Goal: Information Seeking & Learning: Learn about a topic

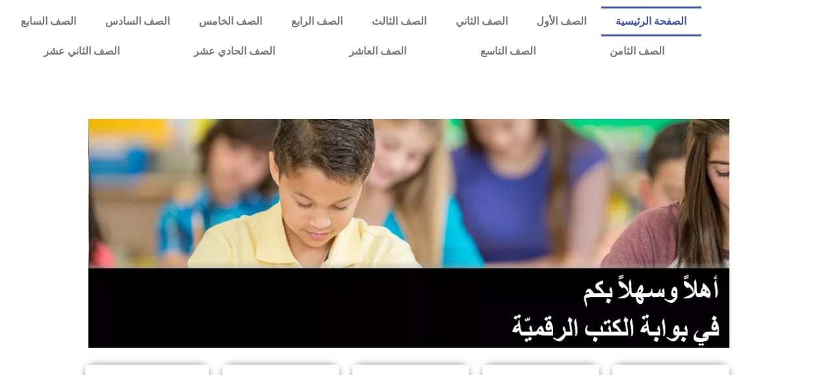
scroll to position [325, 0]
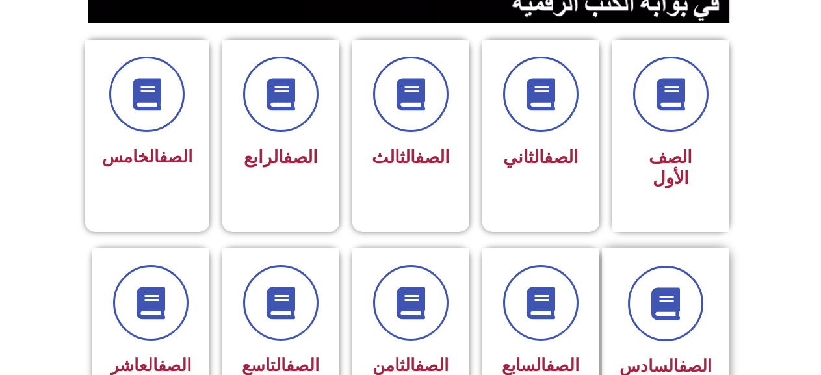
click at [629, 295] on div at bounding box center [666, 303] width 92 height 75
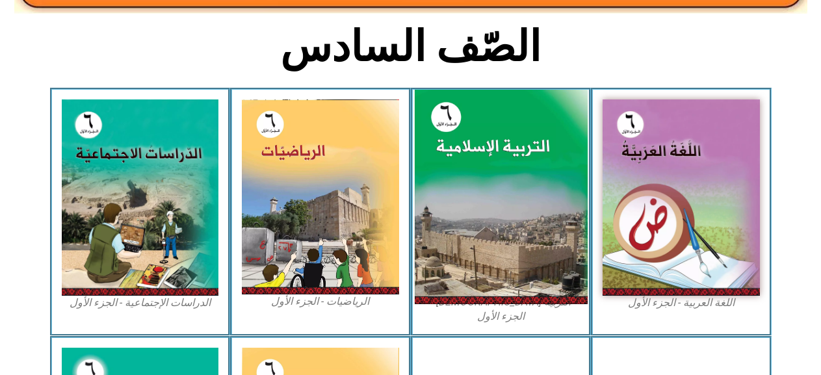
scroll to position [325, 0]
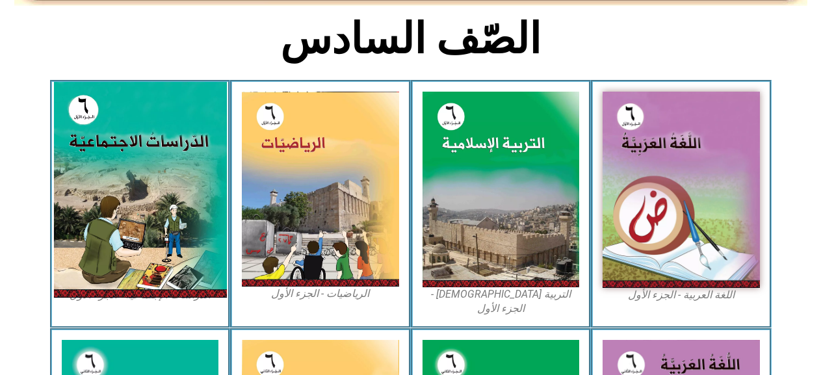
click at [151, 262] on img at bounding box center [139, 190] width 173 height 216
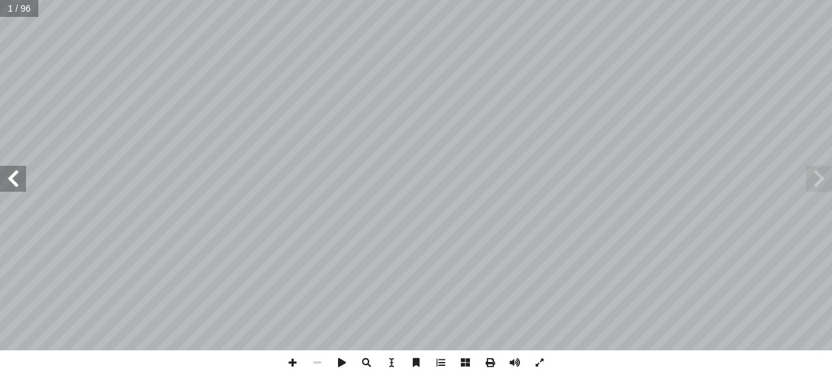
click at [23, 189] on span at bounding box center [13, 179] width 26 height 26
click at [3, 176] on span at bounding box center [13, 179] width 26 height 26
click at [3, 175] on span at bounding box center [13, 179] width 26 height 26
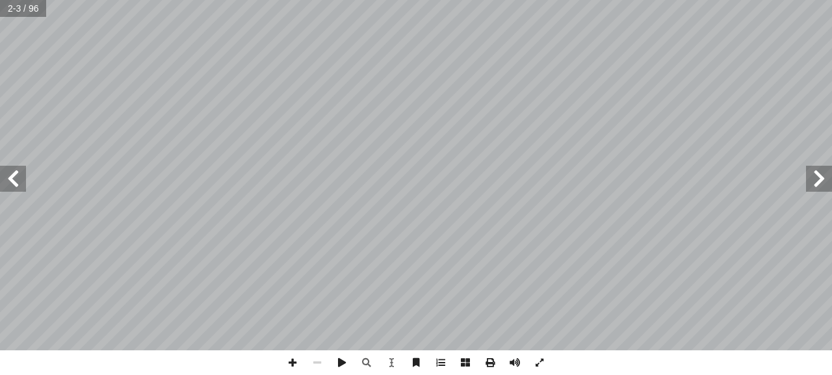
click at [3, 175] on span at bounding box center [13, 179] width 26 height 26
click at [822, 187] on span at bounding box center [819, 179] width 26 height 26
click at [17, 177] on span at bounding box center [13, 179] width 26 height 26
click at [18, 181] on span at bounding box center [13, 179] width 26 height 26
click at [814, 176] on span at bounding box center [819, 179] width 26 height 26
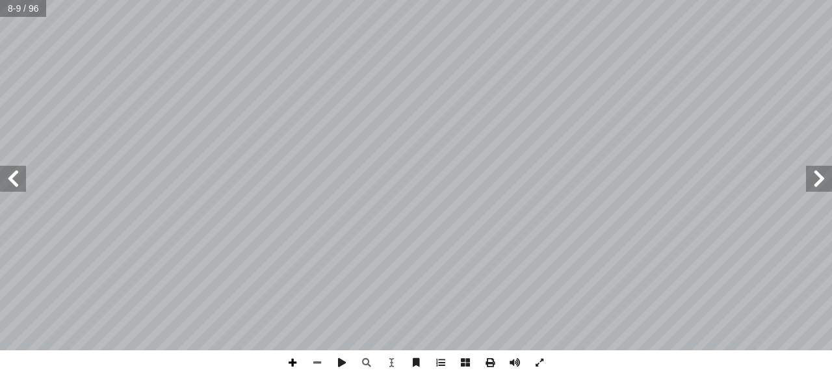
click at [290, 360] on span at bounding box center [292, 362] width 25 height 25
click at [325, 364] on span at bounding box center [317, 362] width 25 height 25
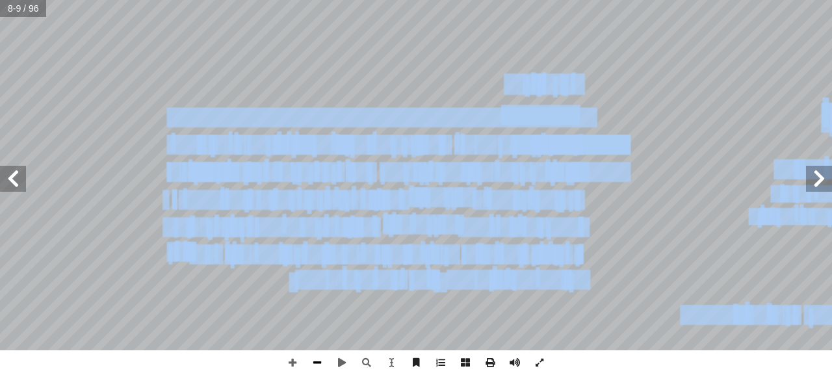
click at [310, 356] on div "4 ِ ة ّ غرافي ُ الج ِ المعرفة ُ مصادر لى: َ رين ع ِ كونوا قاد َ ي ْ ن أ ا ِ س ْ…" at bounding box center [416, 187] width 832 height 375
click at [296, 361] on span at bounding box center [292, 362] width 25 height 25
